Goal: Check status: Check status

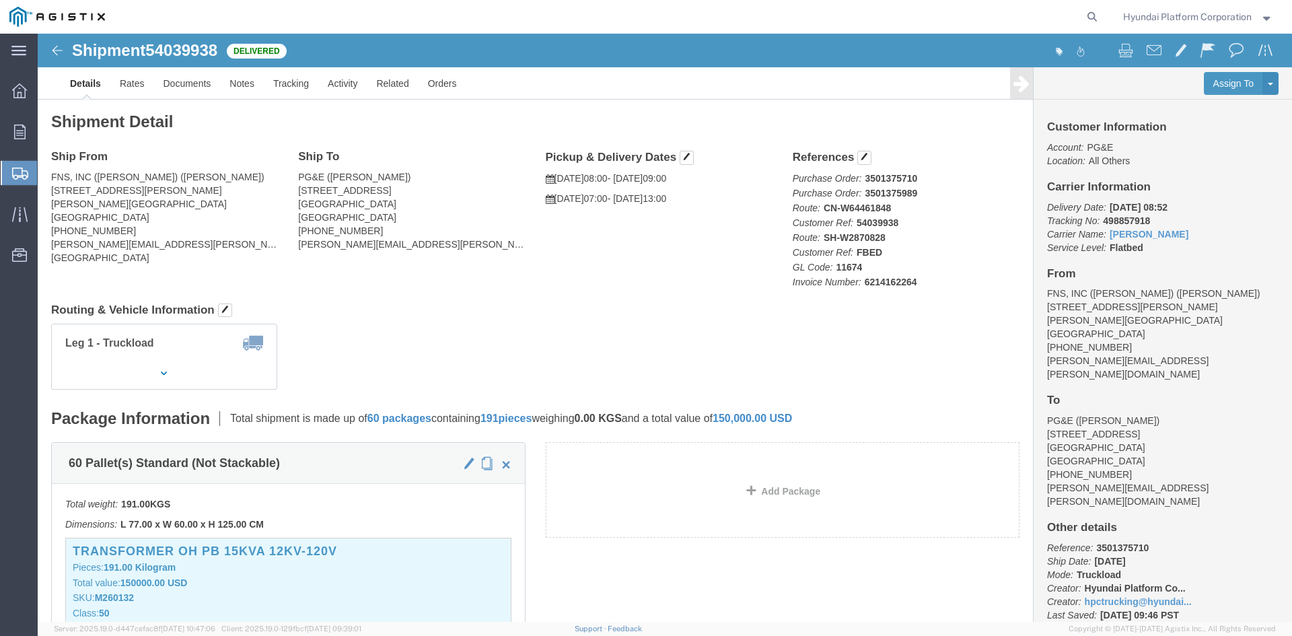
click at [0, 0] on span "Shipment Manager" at bounding box center [0, 0] width 0 height 0
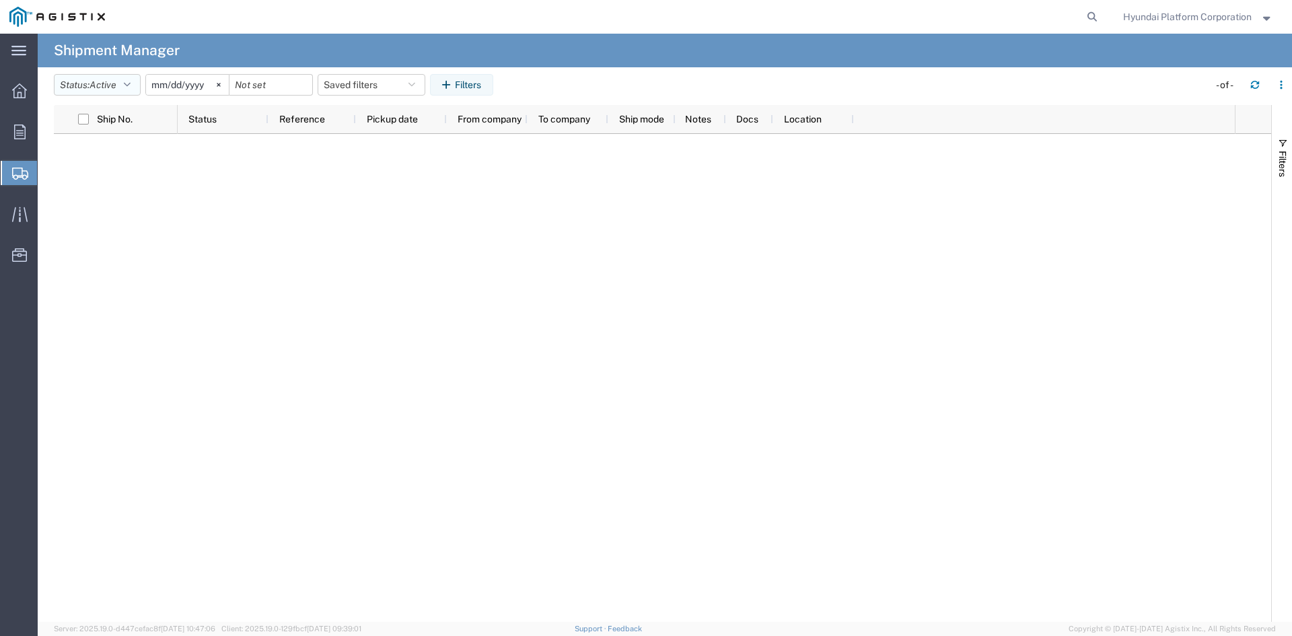
click at [114, 87] on span "Active" at bounding box center [102, 84] width 27 height 11
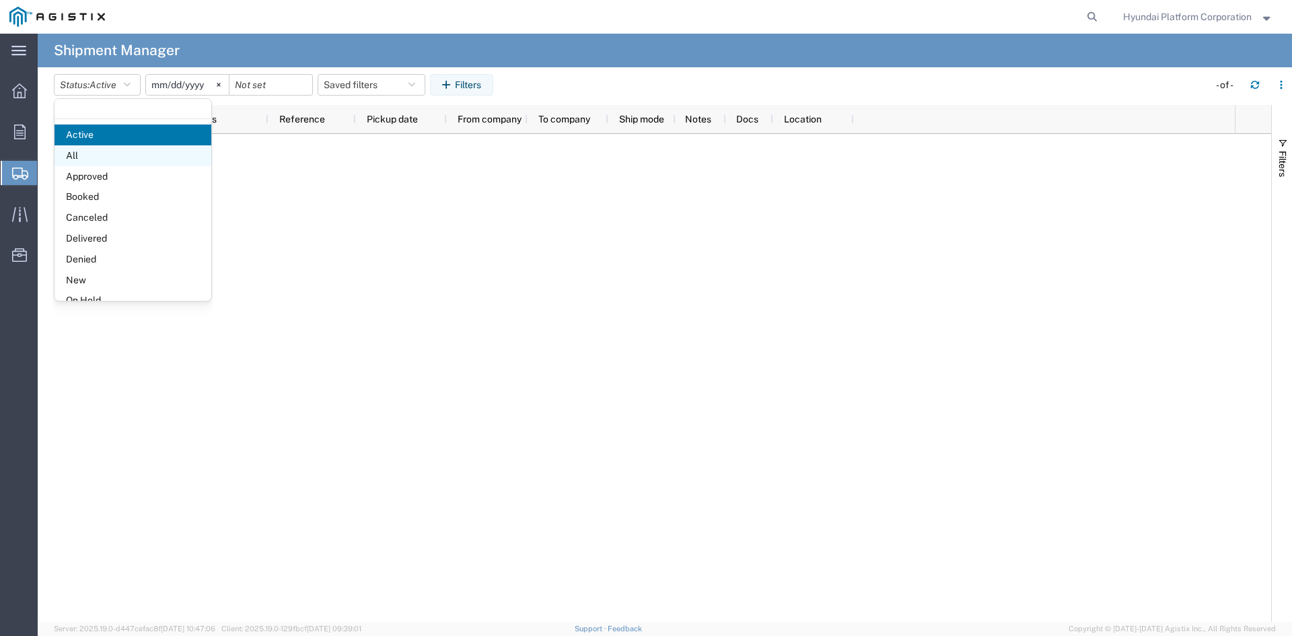
click at [119, 149] on span "All" at bounding box center [132, 155] width 157 height 21
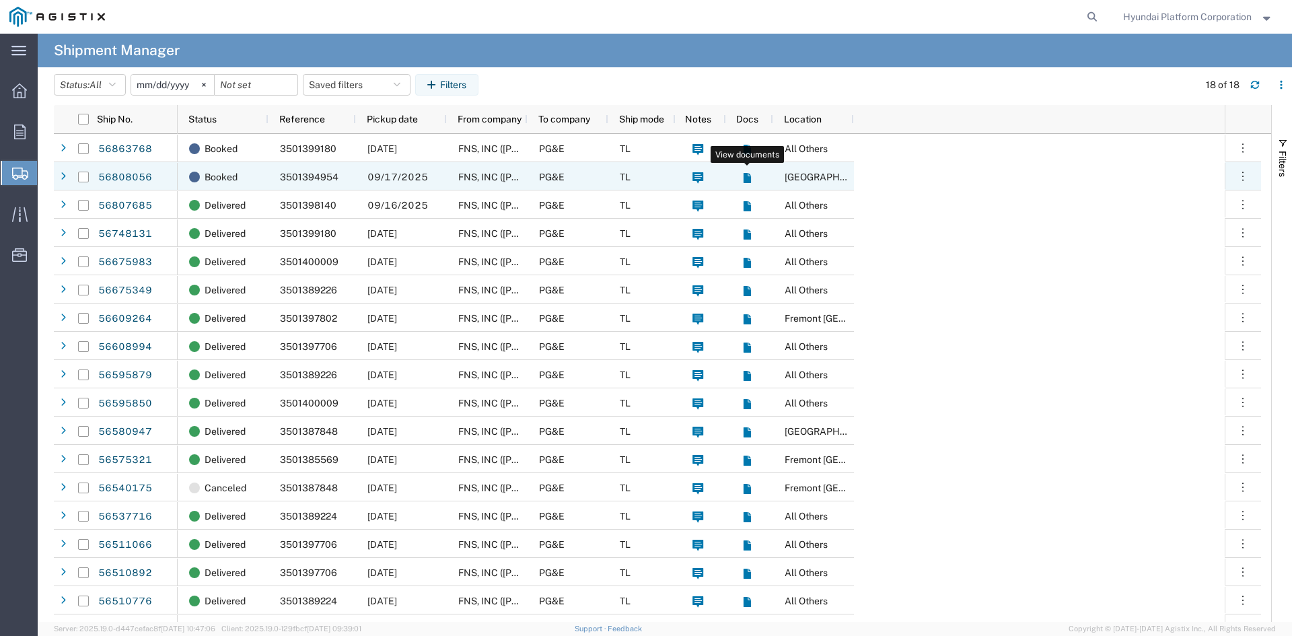
click at [744, 175] on icon at bounding box center [746, 178] width 7 height 10
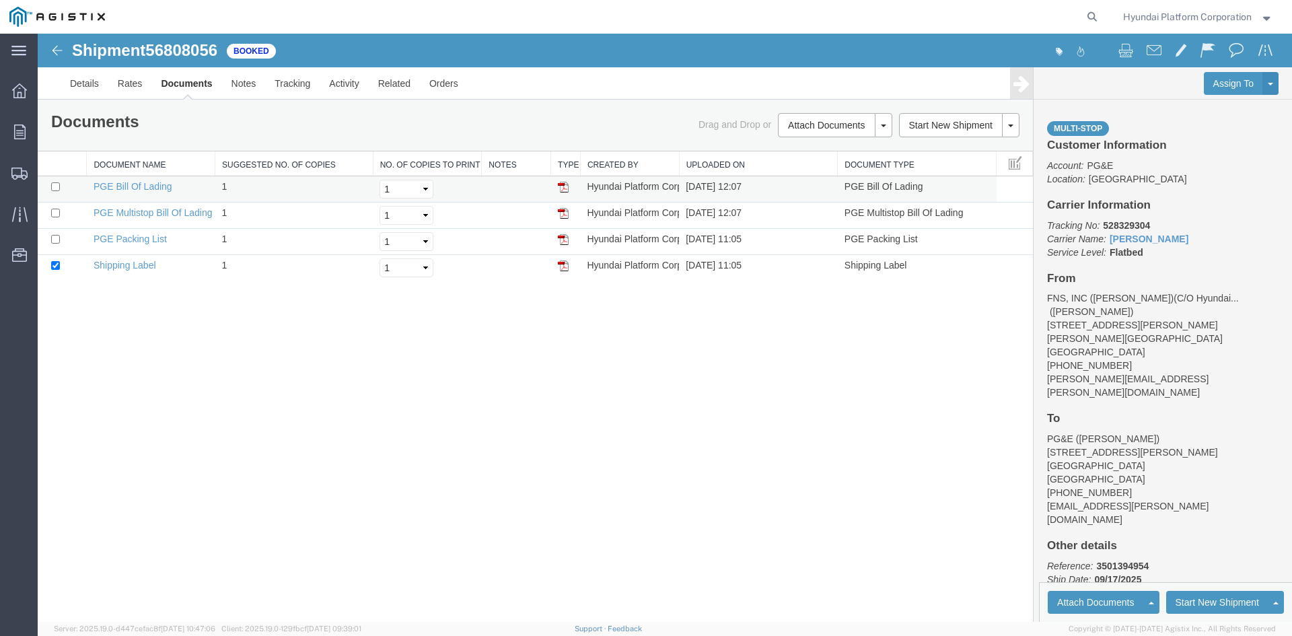
click at [564, 192] on img at bounding box center [563, 187] width 11 height 11
click at [177, 44] on span "56808056" at bounding box center [181, 50] width 72 height 18
copy span "56808056"
